Goal: Use online tool/utility: Use online tool/utility

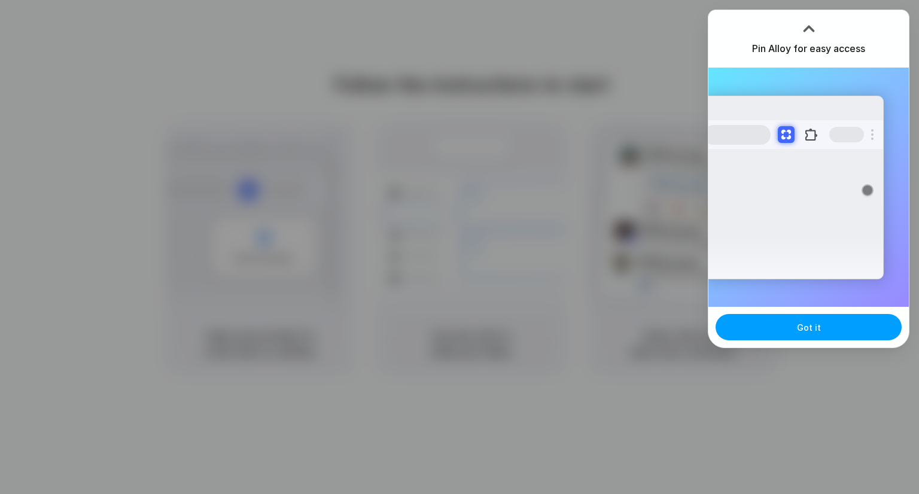
click at [822, 316] on button "Got it" at bounding box center [809, 327] width 186 height 26
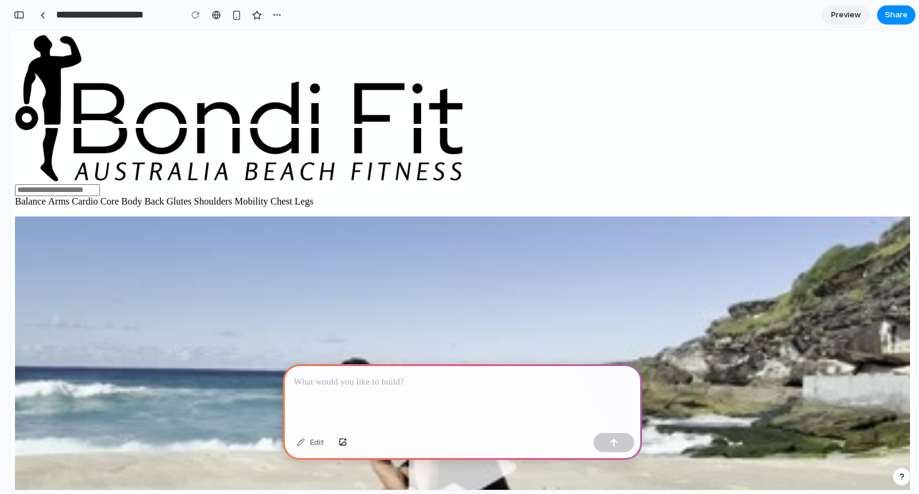
drag, startPoint x: 915, startPoint y: 232, endPoint x: 902, endPoint y: 58, distance: 174.7
click at [281, 15] on div "button" at bounding box center [277, 15] width 10 height 10
drag, startPoint x: 280, startPoint y: 15, endPoint x: 268, endPoint y: 14, distance: 12.0
click at [278, 15] on div "Duplicate Delete" at bounding box center [459, 247] width 919 height 494
click at [234, 12] on div "button" at bounding box center [237, 15] width 10 height 10
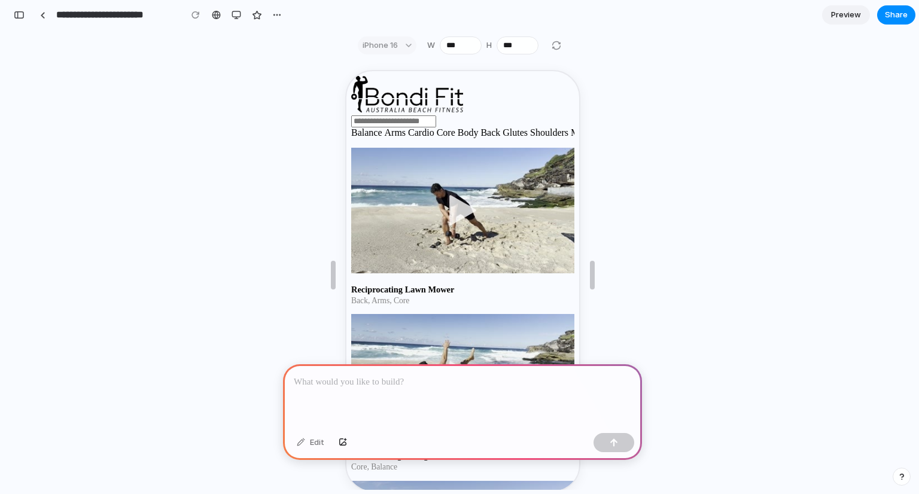
drag, startPoint x: 570, startPoint y: 104, endPoint x: 933, endPoint y: 163, distance: 367.0
click at [393, 44] on div "iPhone 16" at bounding box center [387, 46] width 59 height 18
click at [19, 14] on div "button" at bounding box center [19, 15] width 11 height 8
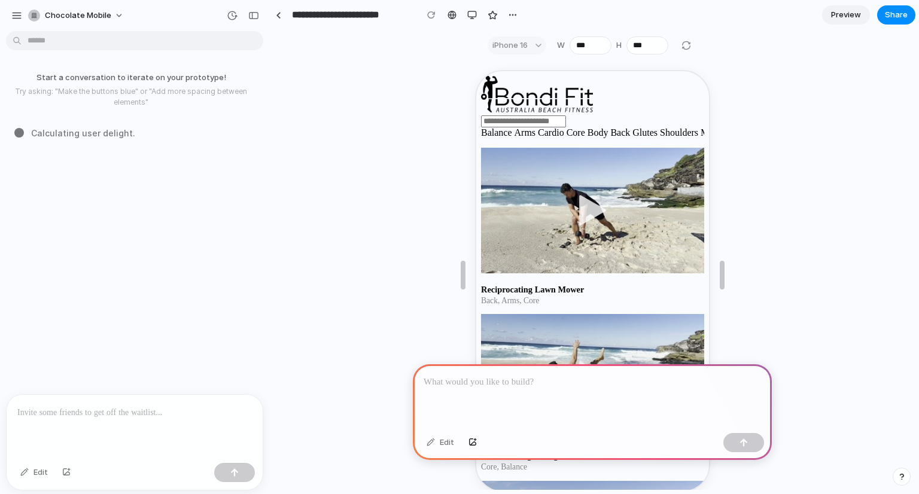
drag, startPoint x: 705, startPoint y: 164, endPoint x: 1203, endPoint y: 183, distance: 499.0
drag, startPoint x: 149, startPoint y: 89, endPoint x: 139, endPoint y: 101, distance: 15.7
click at [139, 101] on p "Try asking: "Make the buttons blue" or "Add more spacing between elements"" at bounding box center [131, 97] width 253 height 22
copy p "Add more spacing between elements"
click at [48, 410] on p at bounding box center [134, 413] width 235 height 14
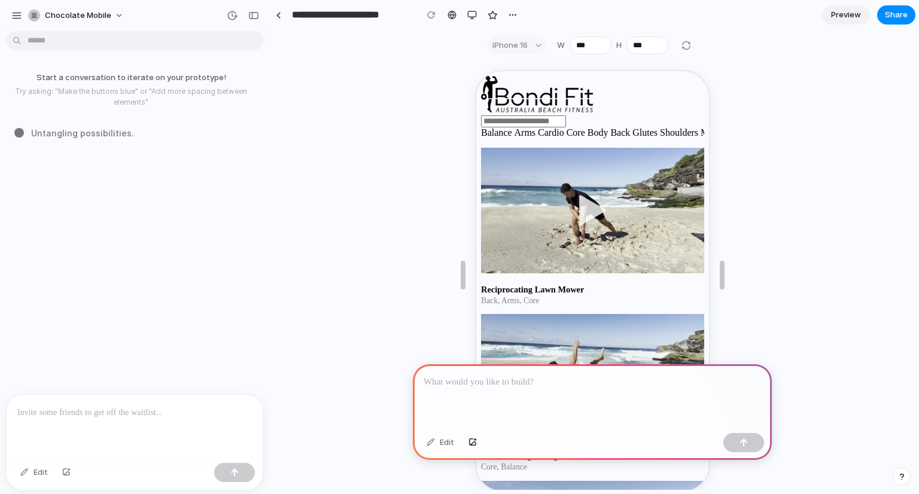
click at [513, 375] on p at bounding box center [593, 382] width 338 height 14
click at [564, 380] on p "**********" at bounding box center [590, 382] width 333 height 14
click at [752, 439] on button "button" at bounding box center [744, 442] width 41 height 19
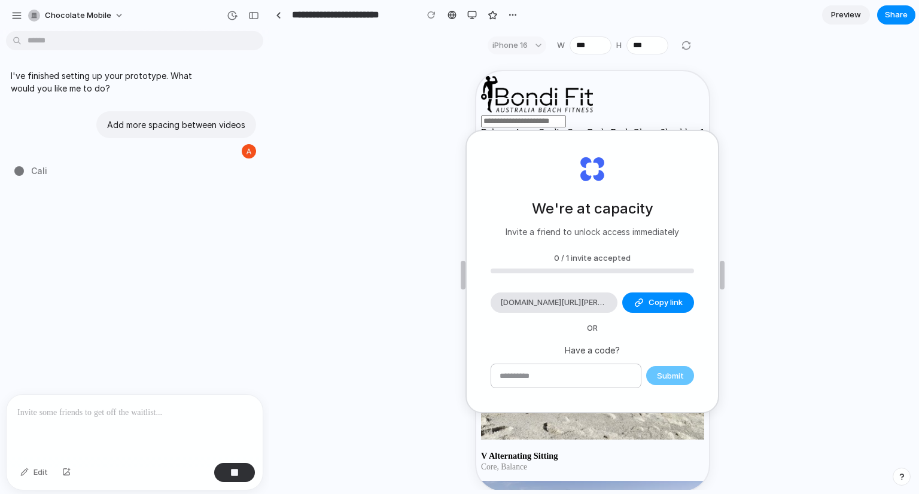
type input "**********"
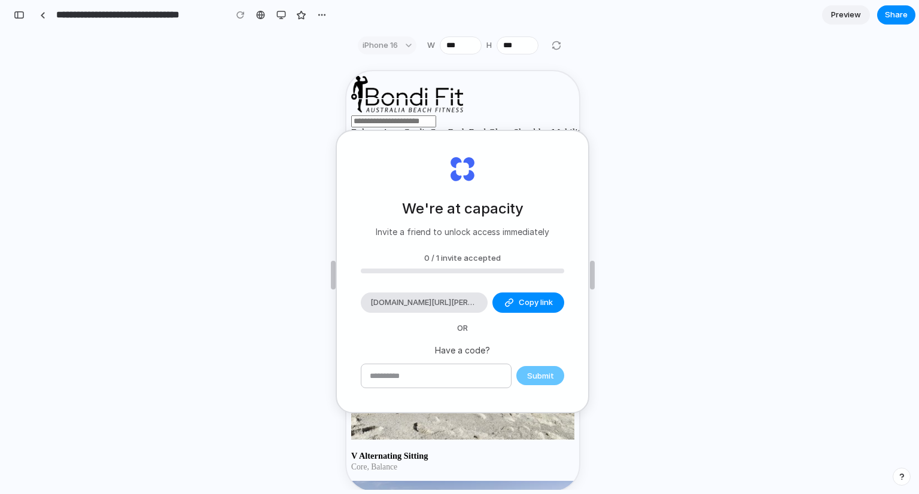
click at [728, 199] on div "We're at capacity Invite a friend to unlock access immediately 0 / 1 invite acc…" at bounding box center [462, 275] width 905 height 430
click at [407, 376] on input "text" at bounding box center [437, 377] width 150 height 24
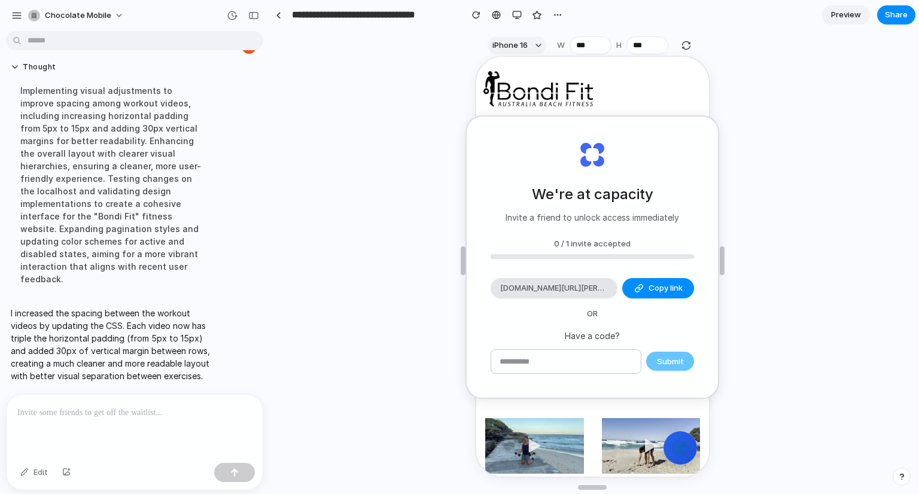
scroll to position [22, 0]
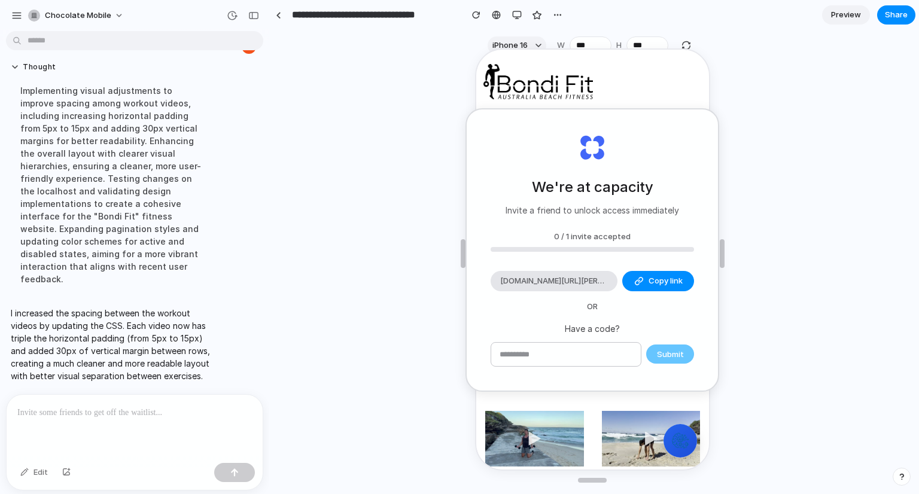
click at [771, 221] on div "We're at capacity Invite a friend to unlock access immediately 0 / 1 invite acc…" at bounding box center [592, 254] width 645 height 430
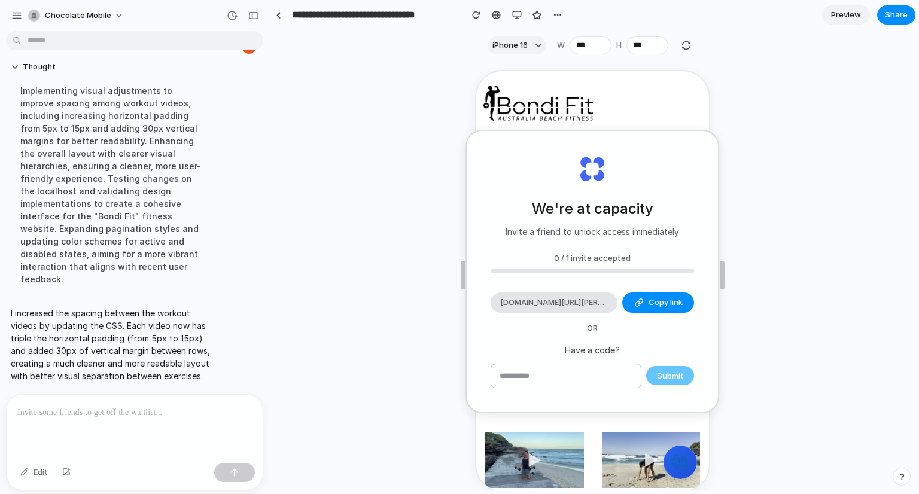
scroll to position [0, 0]
click at [646, 113] on div at bounding box center [591, 101] width 233 height 35
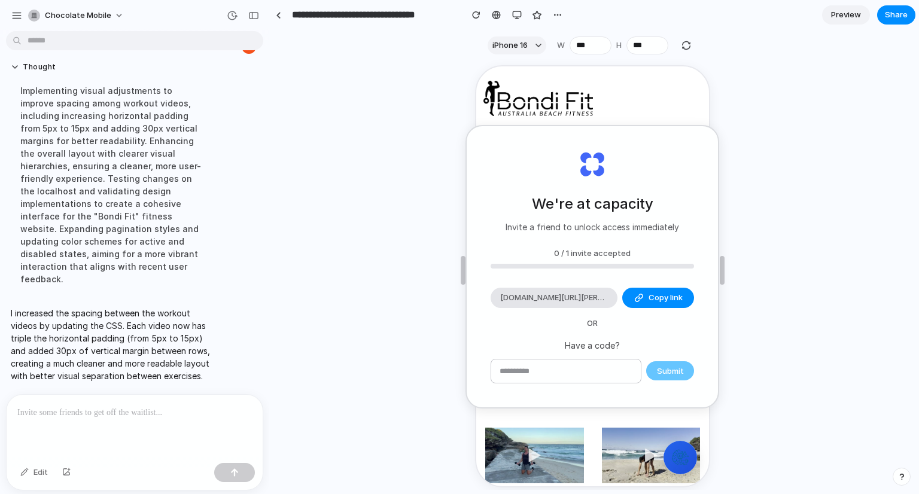
scroll to position [22, 0]
